Goal: Task Accomplishment & Management: Manage account settings

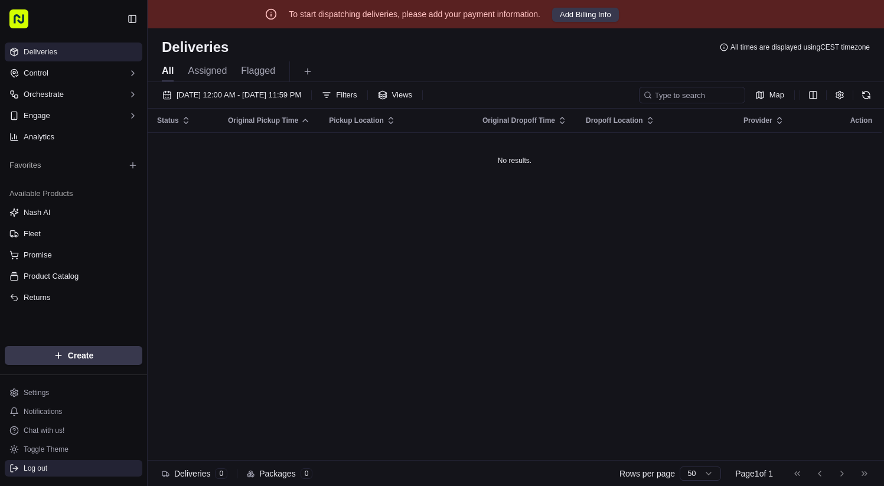
click at [50, 469] on button "Log out" at bounding box center [74, 468] width 138 height 17
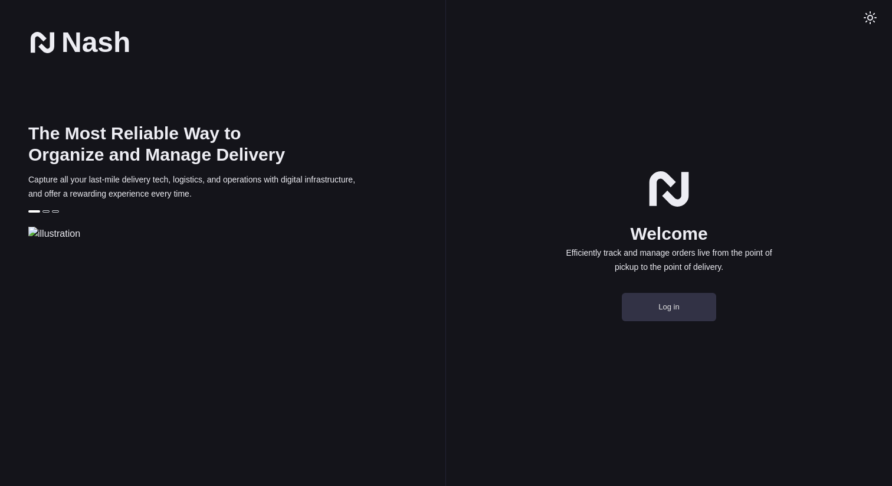
click at [701, 321] on button "Log in" at bounding box center [669, 307] width 94 height 28
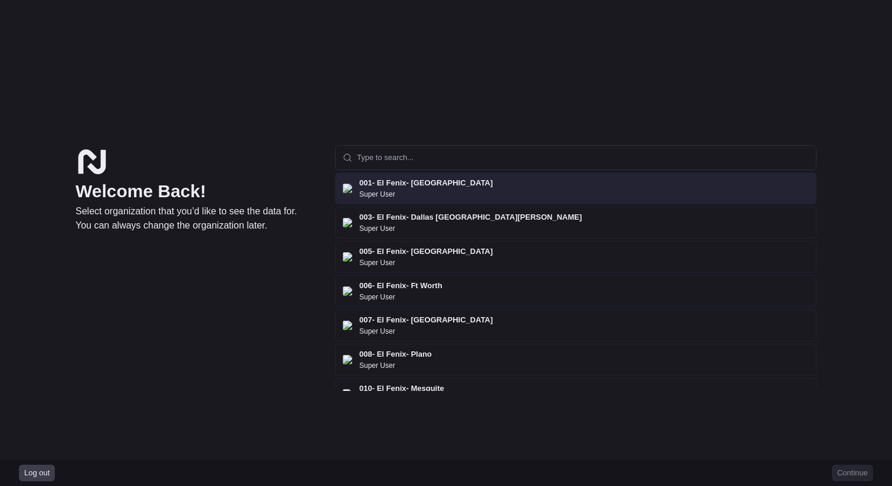
paste input "org_cfd8tg"
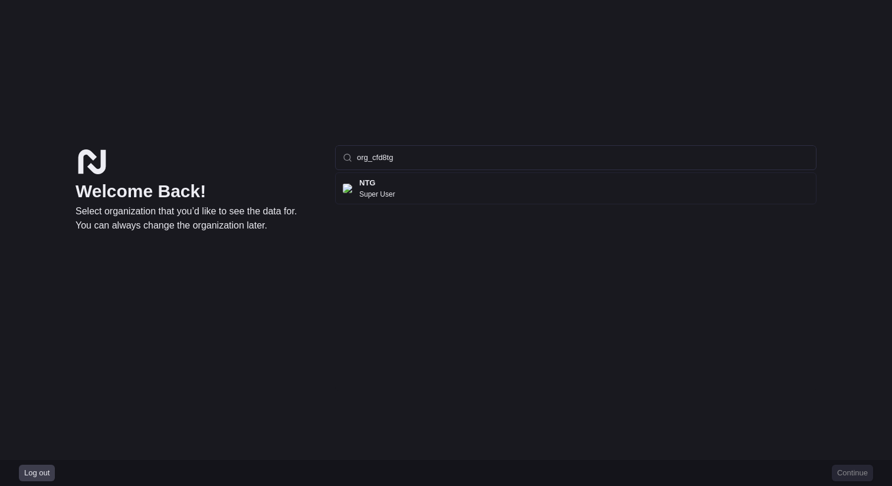
type input "org_cfd8tg"
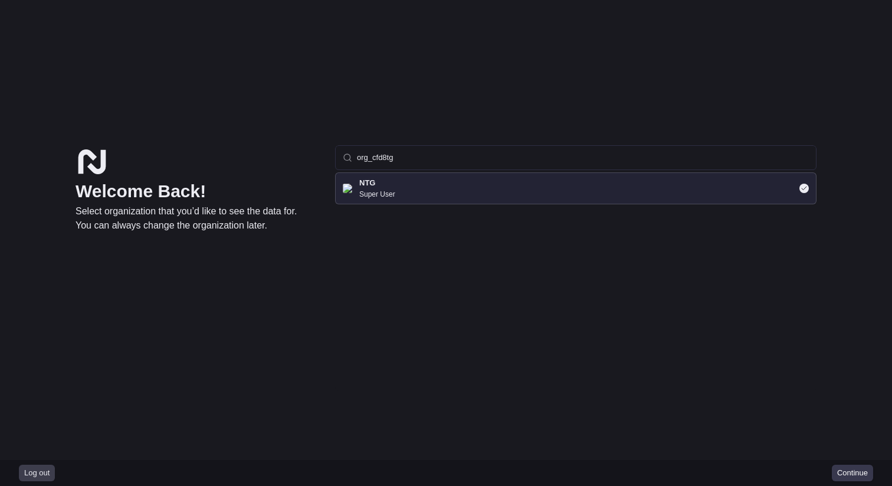
click button "Continue" at bounding box center [852, 473] width 41 height 17
